Goal: Task Accomplishment & Management: Use online tool/utility

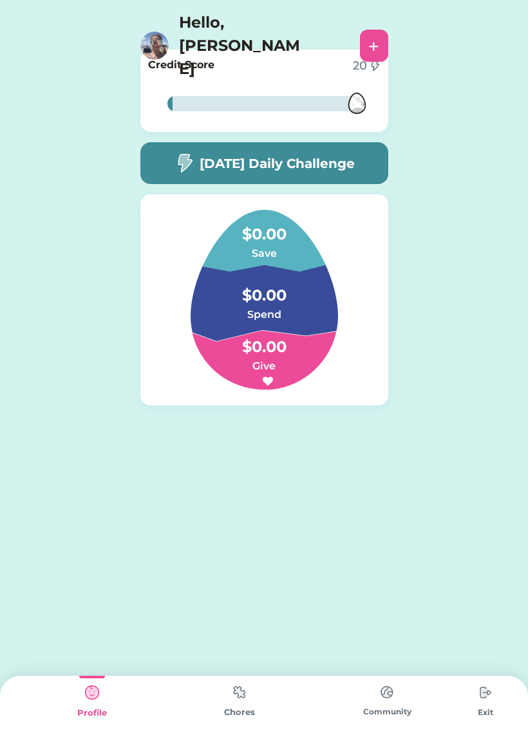
click at [230, 694] on img at bounding box center [239, 691] width 26 height 25
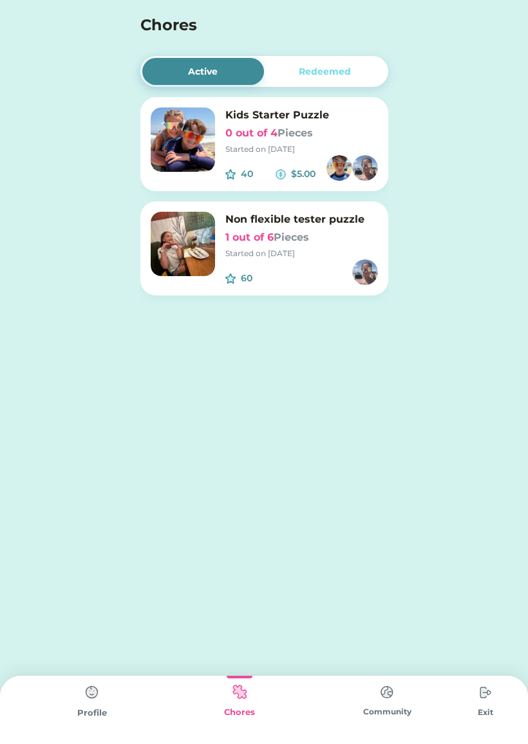
click at [187, 254] on img at bounding box center [183, 244] width 64 height 64
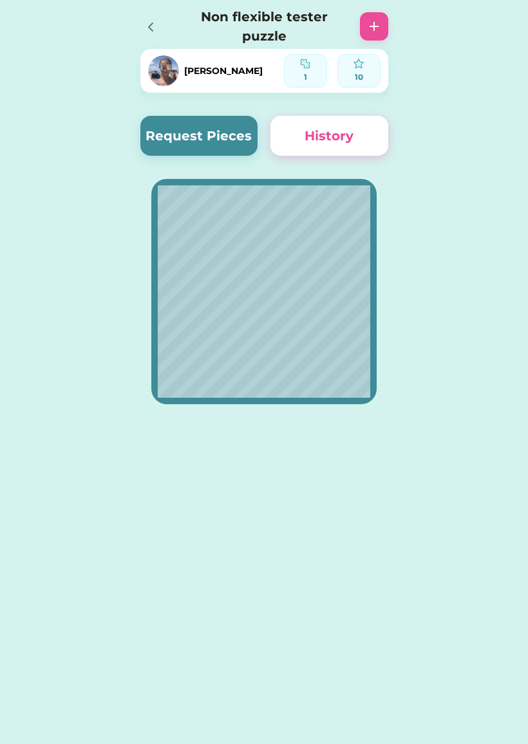
click at [178, 134] on button "Request Pieces" at bounding box center [199, 136] width 118 height 40
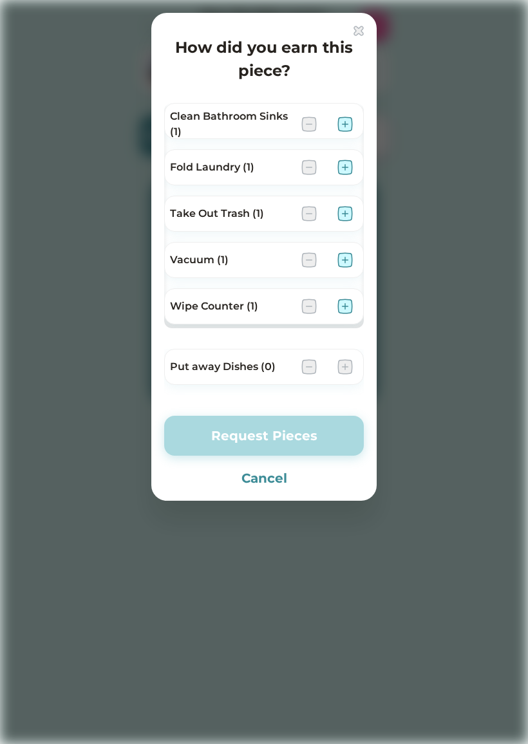
click at [343, 118] on img at bounding box center [344, 123] width 15 height 15
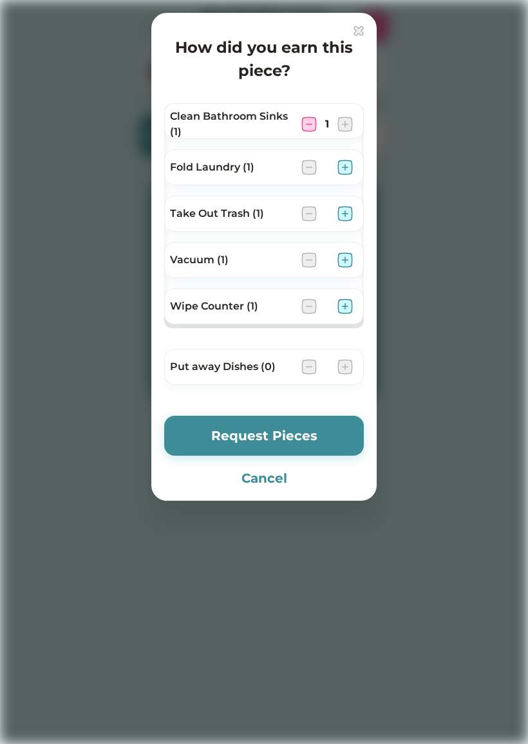
click at [243, 436] on button "Request Pieces" at bounding box center [263, 436] width 199 height 40
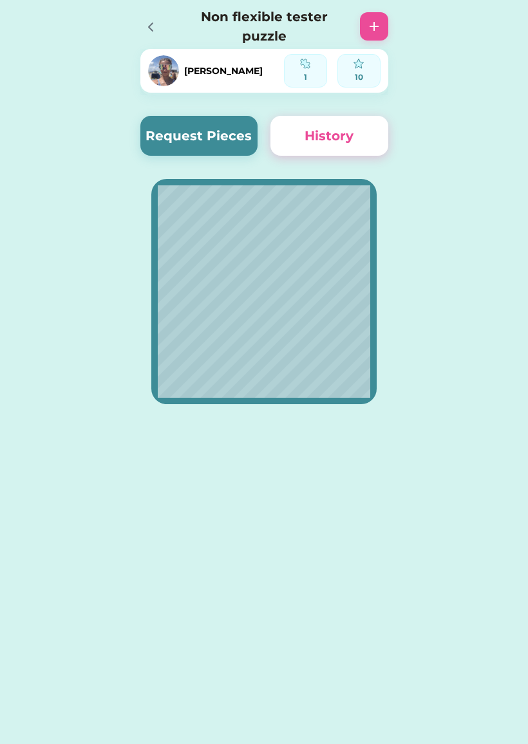
click at [314, 132] on button "History" at bounding box center [329, 136] width 118 height 40
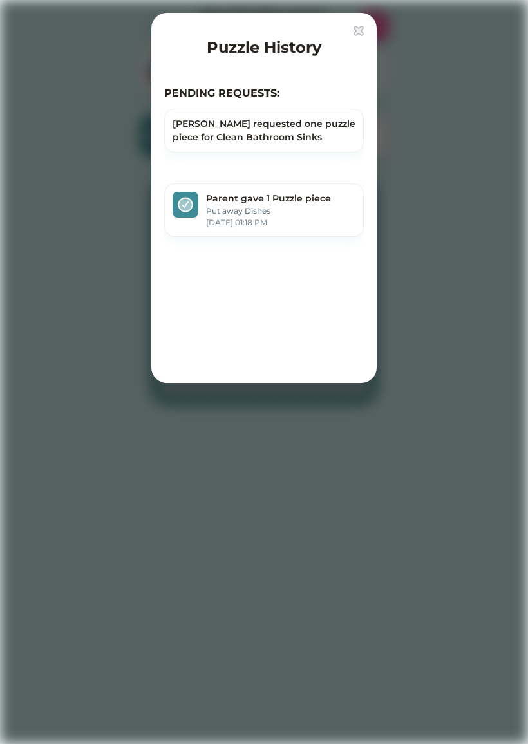
click at [95, 407] on div at bounding box center [264, 372] width 528 height 744
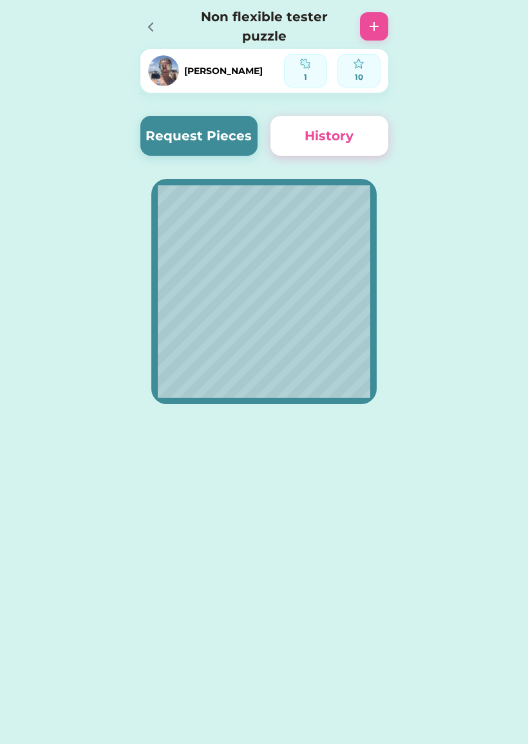
click at [154, 24] on icon at bounding box center [150, 26] width 15 height 15
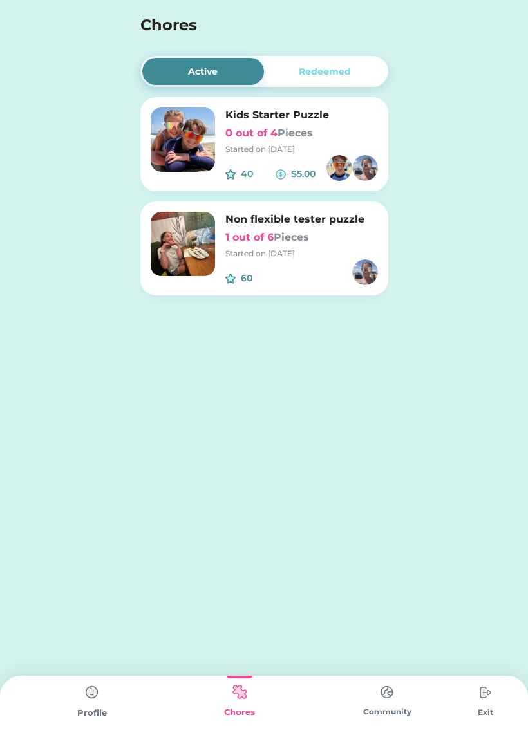
click at [172, 127] on img at bounding box center [183, 139] width 64 height 64
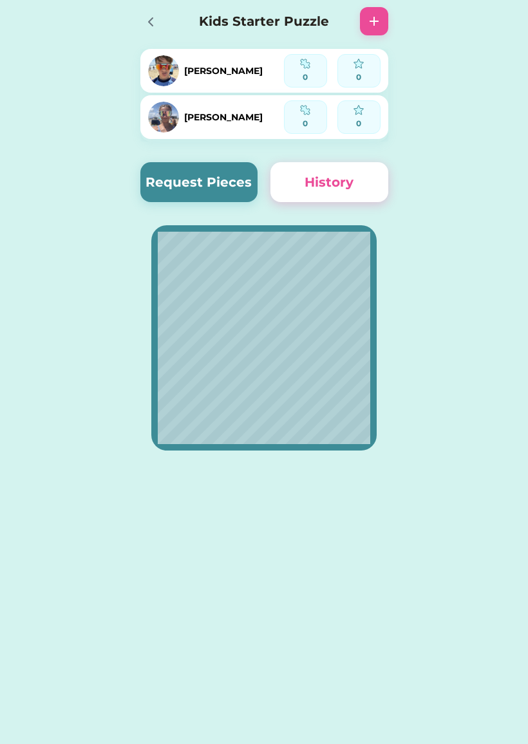
click at [146, 18] on icon at bounding box center [150, 21] width 15 height 15
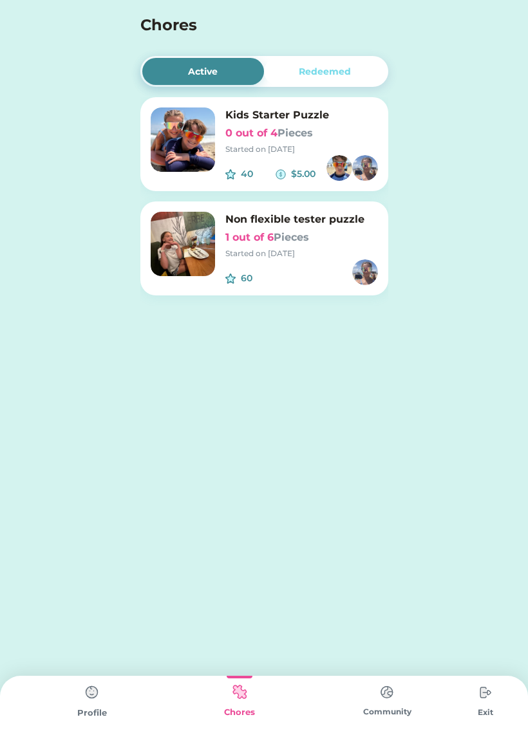
click at [71, 701] on div "Profile" at bounding box center [91, 710] width 147 height 68
